Goal: Task Accomplishment & Management: Manage account settings

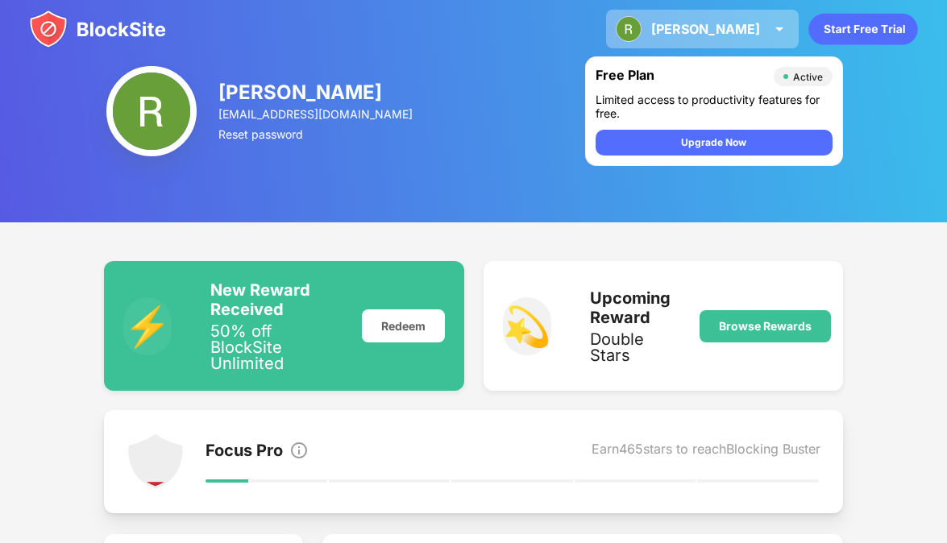
click at [720, 40] on div "[PERSON_NAME] View Account Insights Premium Rewards Settings Support Log Out" at bounding box center [702, 29] width 193 height 39
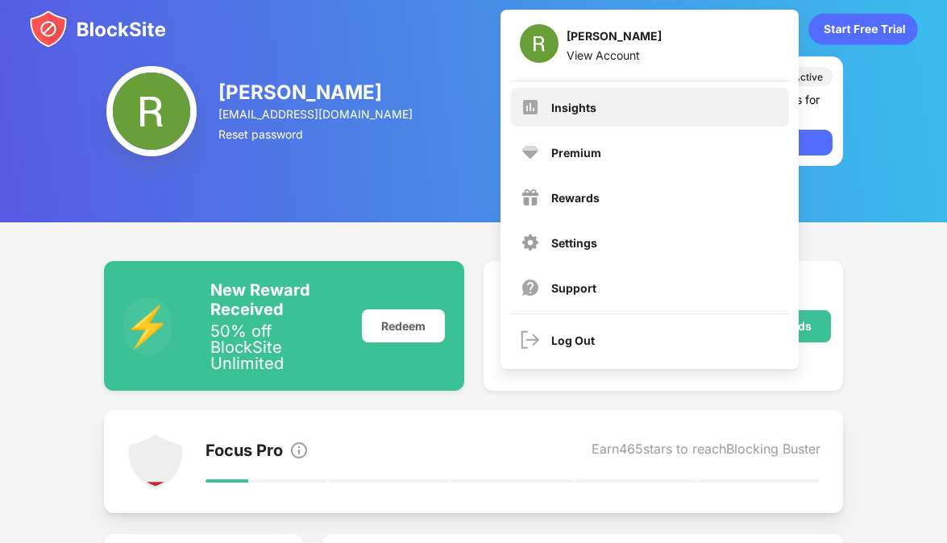
click at [562, 106] on div "Insights" at bounding box center [573, 108] width 45 height 14
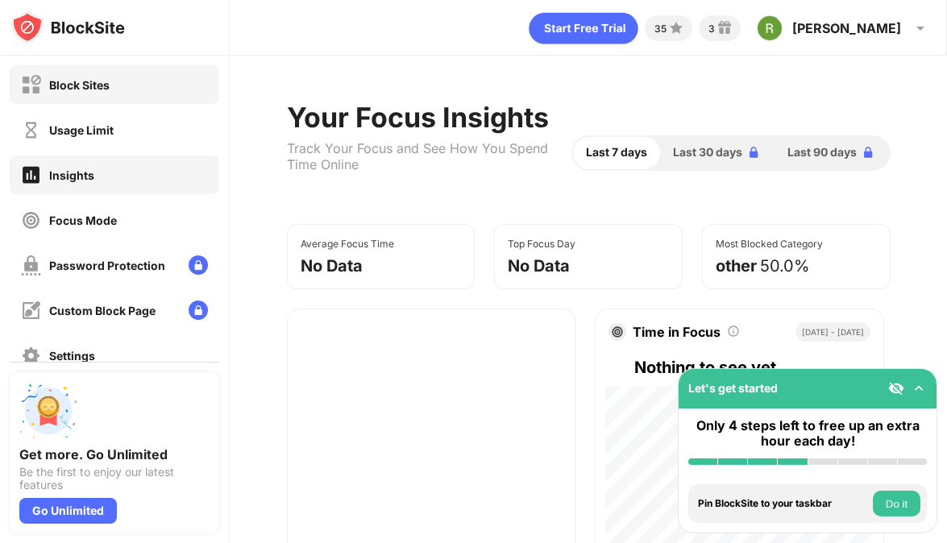
click at [114, 88] on div "Block Sites" at bounding box center [115, 84] width 210 height 39
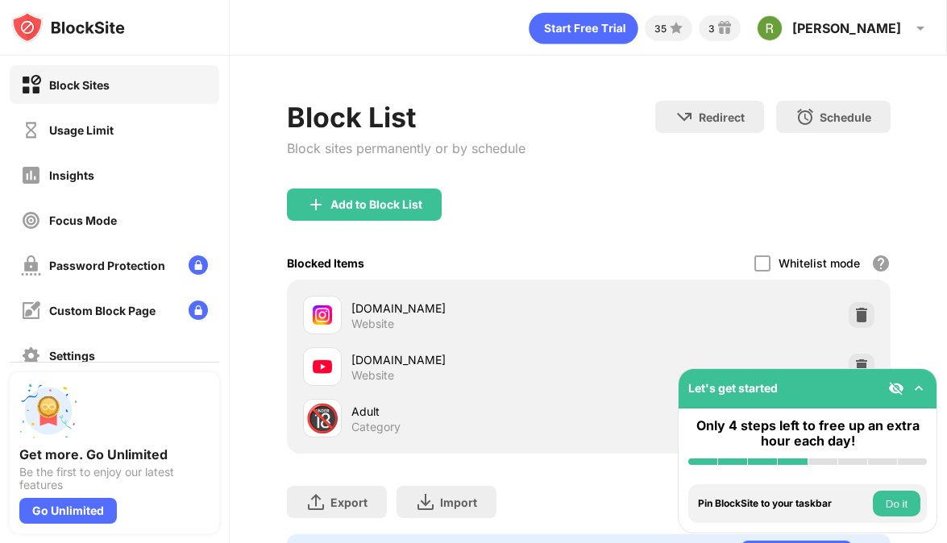
scroll to position [81, 0]
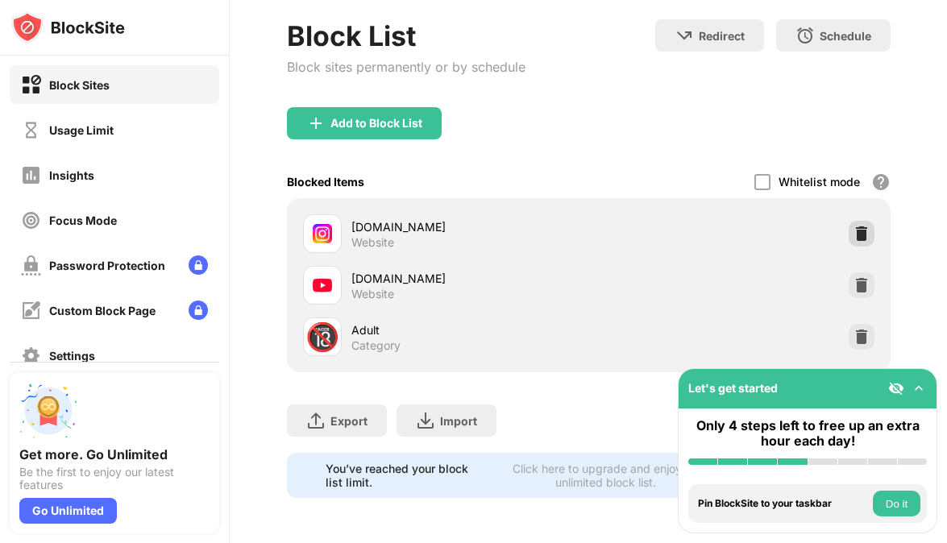
click at [856, 243] on div at bounding box center [861, 234] width 26 height 26
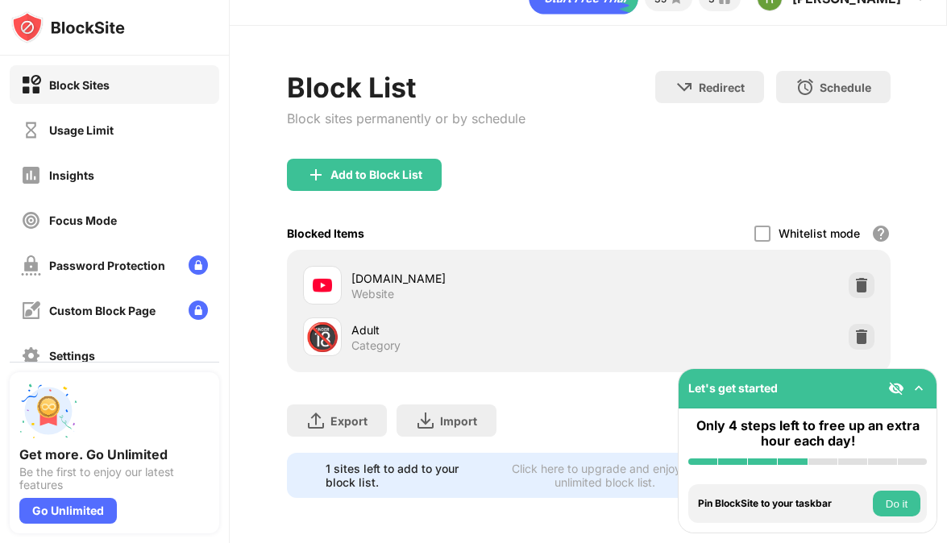
click at [365, 176] on div "Add to Block List" at bounding box center [376, 174] width 92 height 13
click at [400, 176] on body "Block Sites Usage Limit Insights Focus Mode Password Protection Custom Block Pa…" at bounding box center [473, 271] width 947 height 543
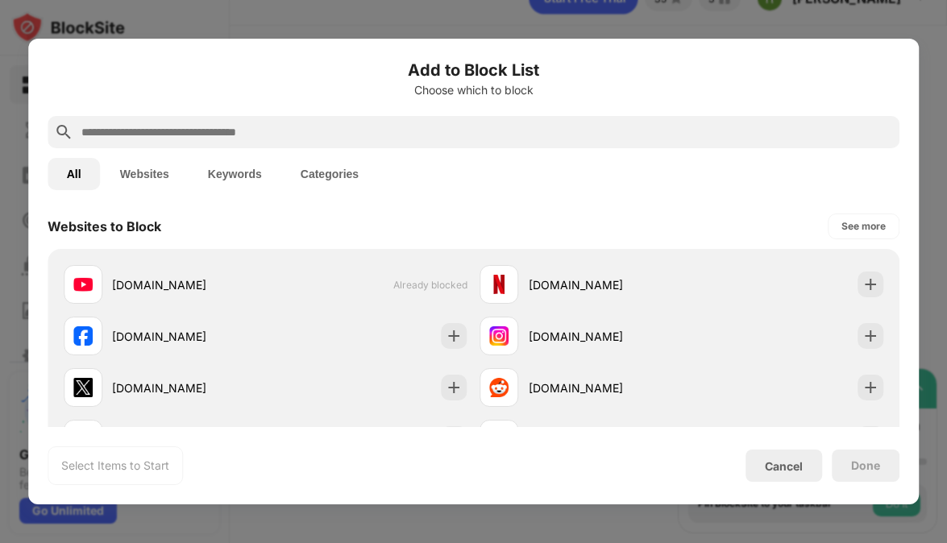
scroll to position [234, 0]
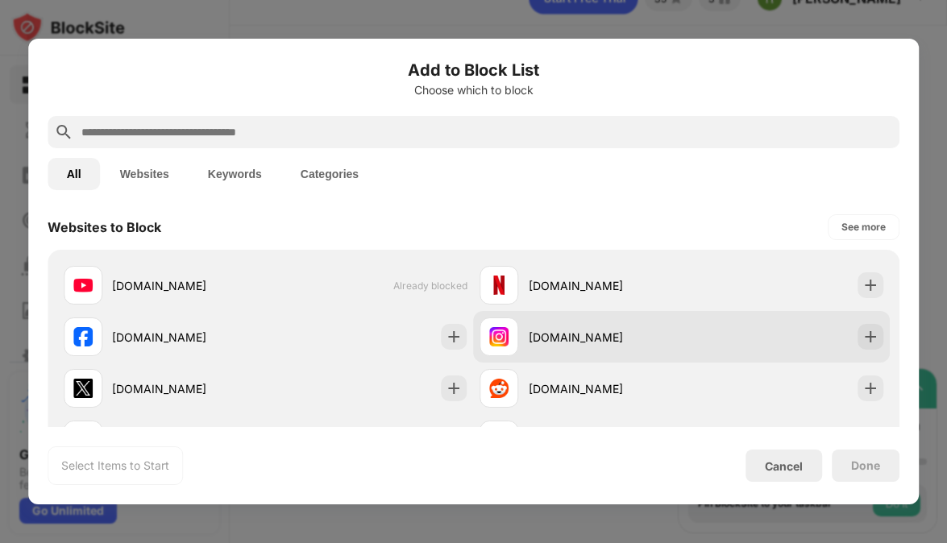
click at [638, 325] on div "[DOMAIN_NAME]" at bounding box center [580, 336] width 201 height 39
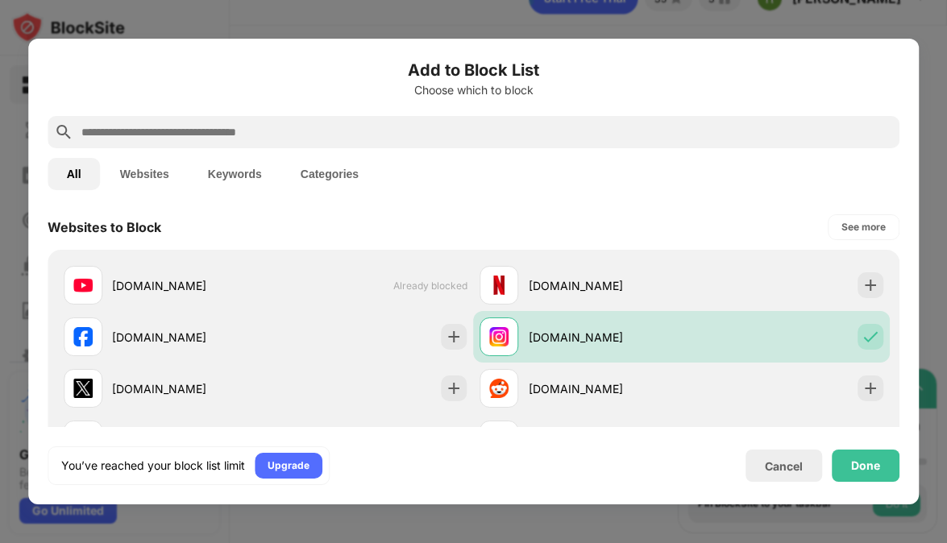
click at [869, 460] on div "Done" at bounding box center [865, 465] width 29 height 13
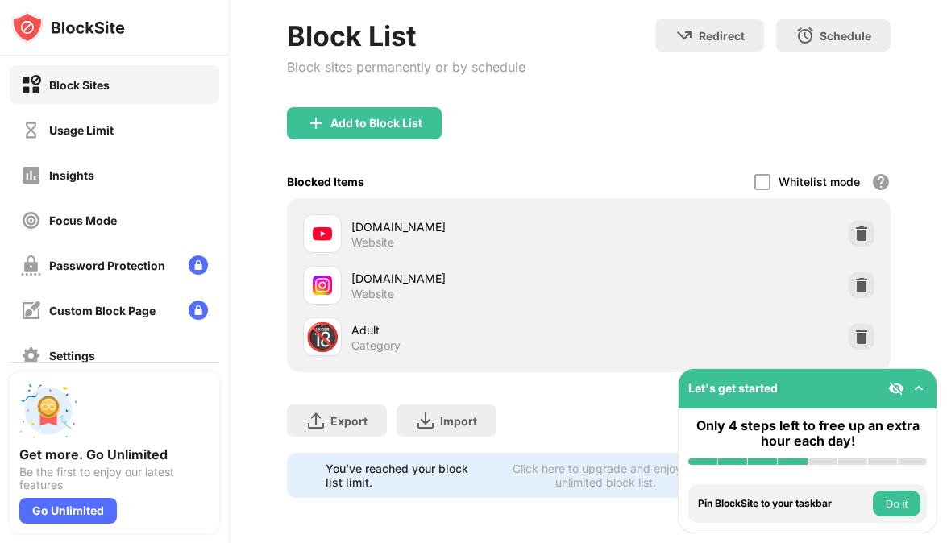
scroll to position [0, 0]
